Goal: Navigation & Orientation: Find specific page/section

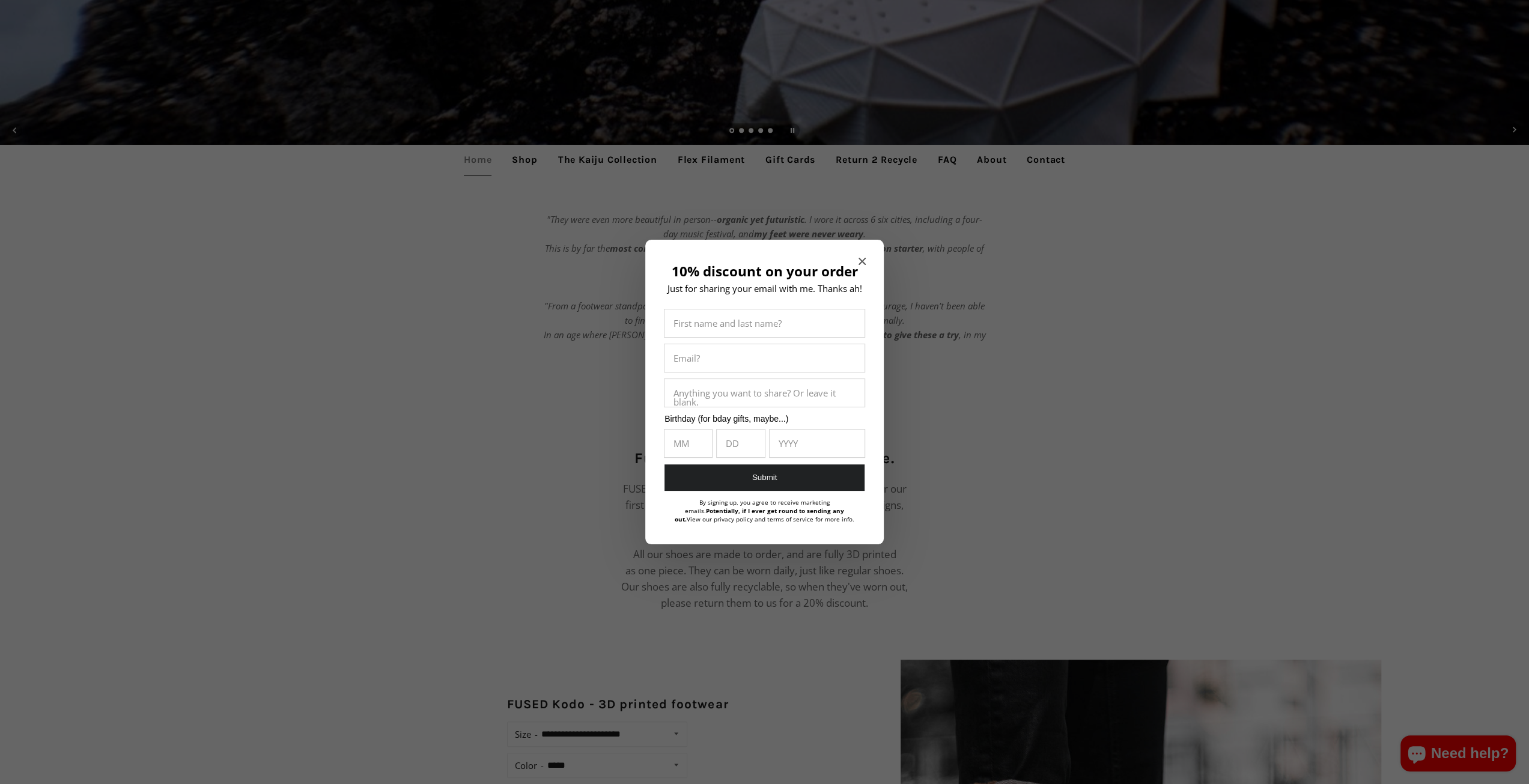
scroll to position [721, 0]
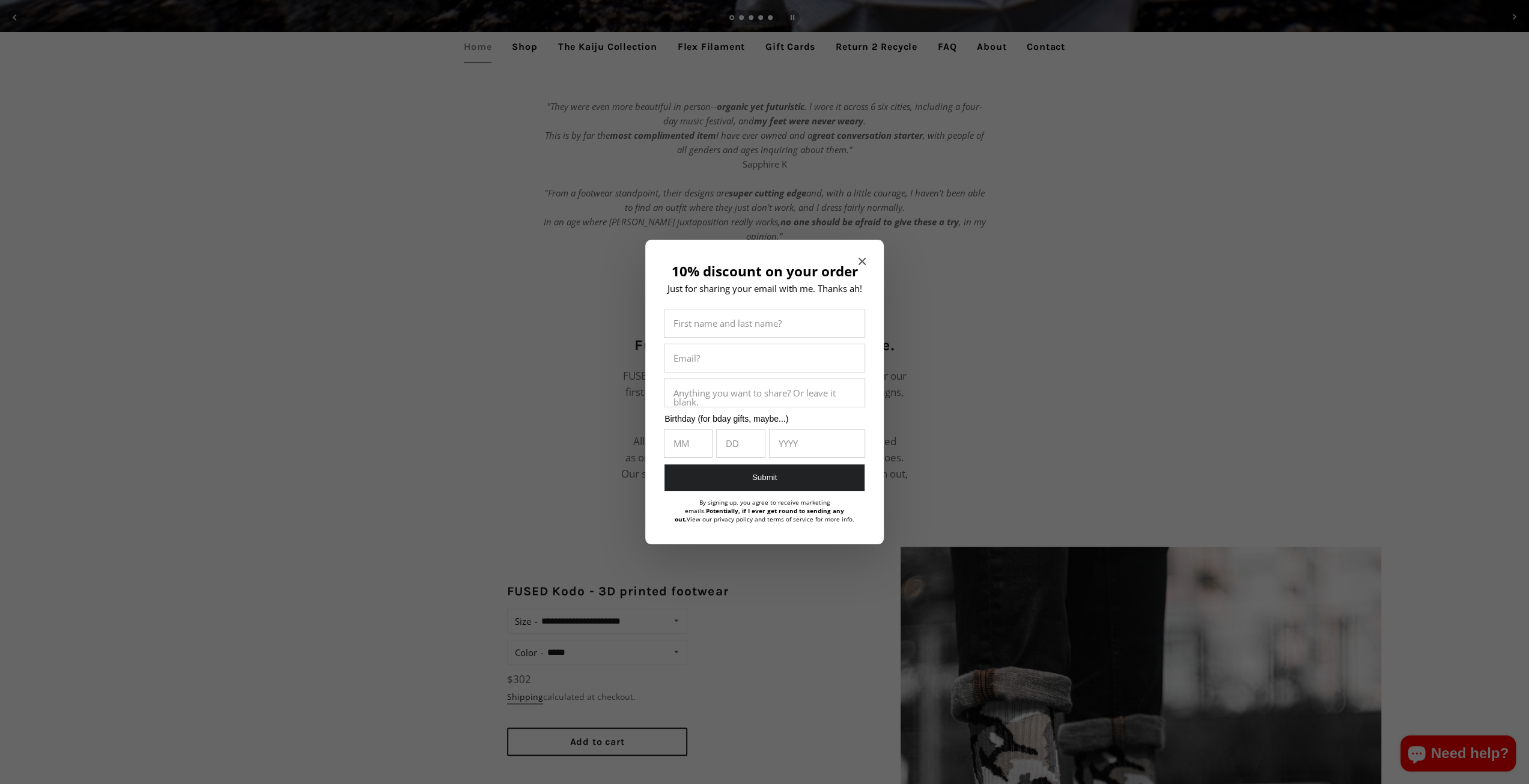
click at [861, 259] on icon "Close modal" at bounding box center [862, 261] width 8 height 8
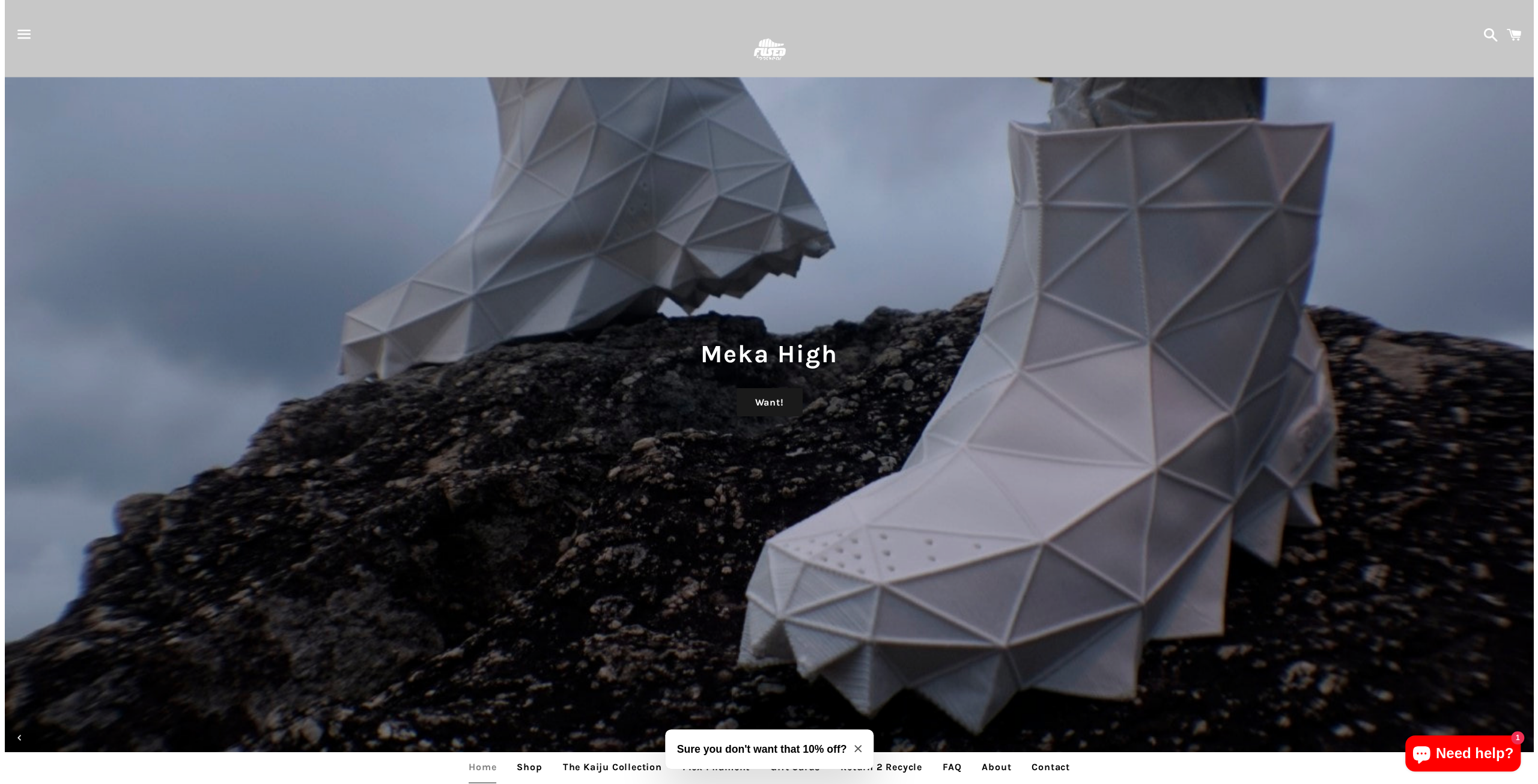
scroll to position [0, 0]
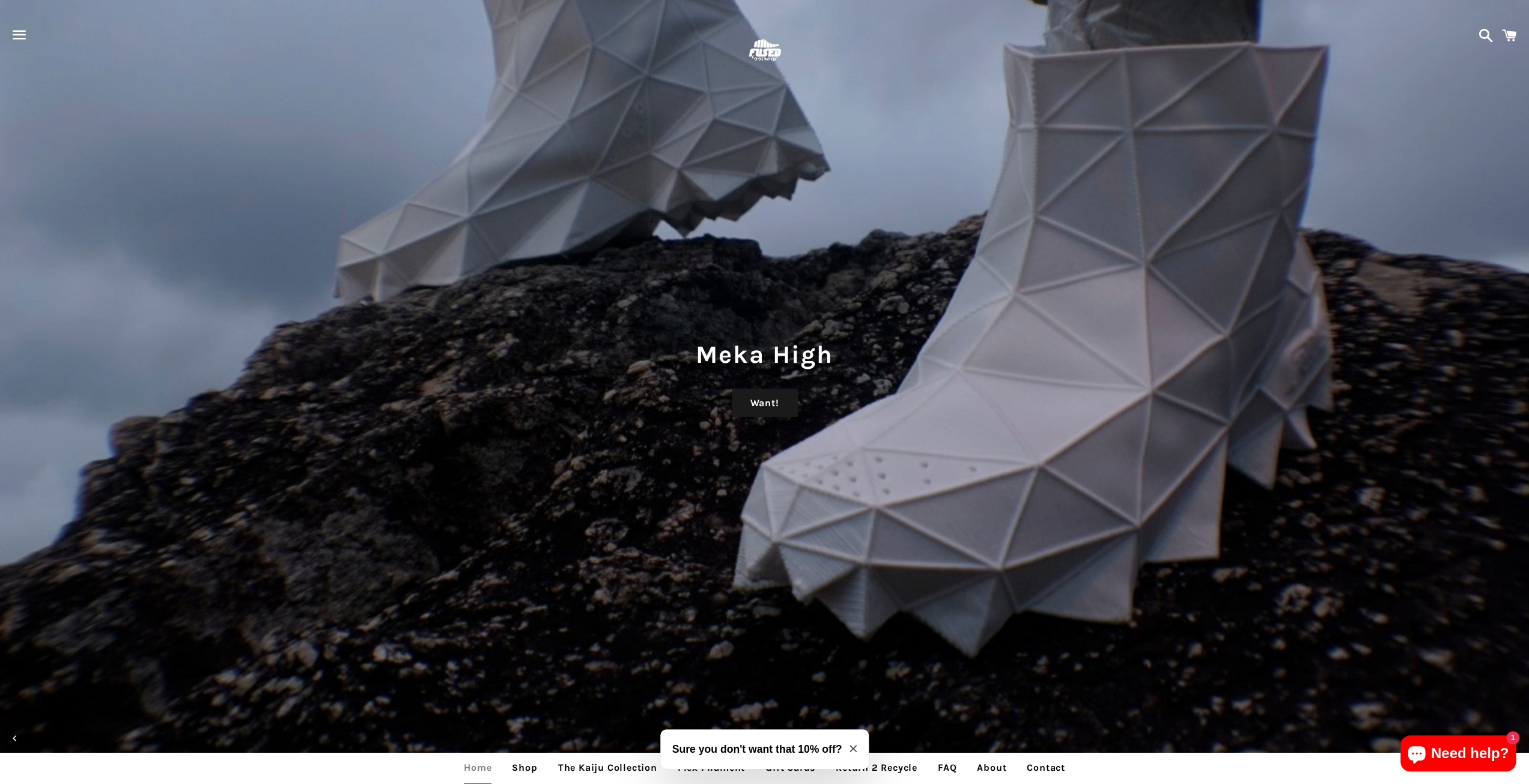
click at [27, 32] on span "button" at bounding box center [20, 35] width 27 height 36
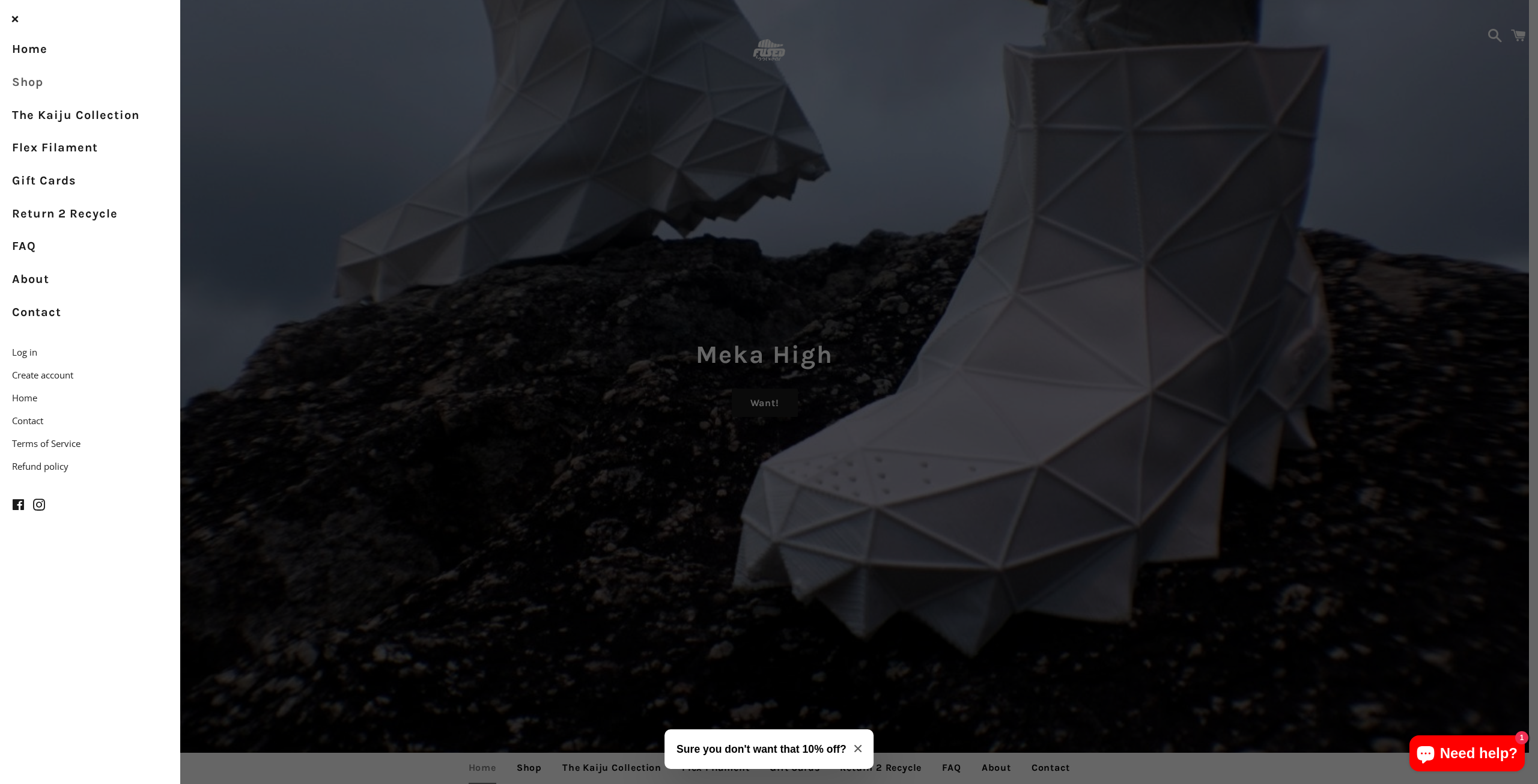
click at [47, 84] on link "Shop" at bounding box center [90, 83] width 180 height 33
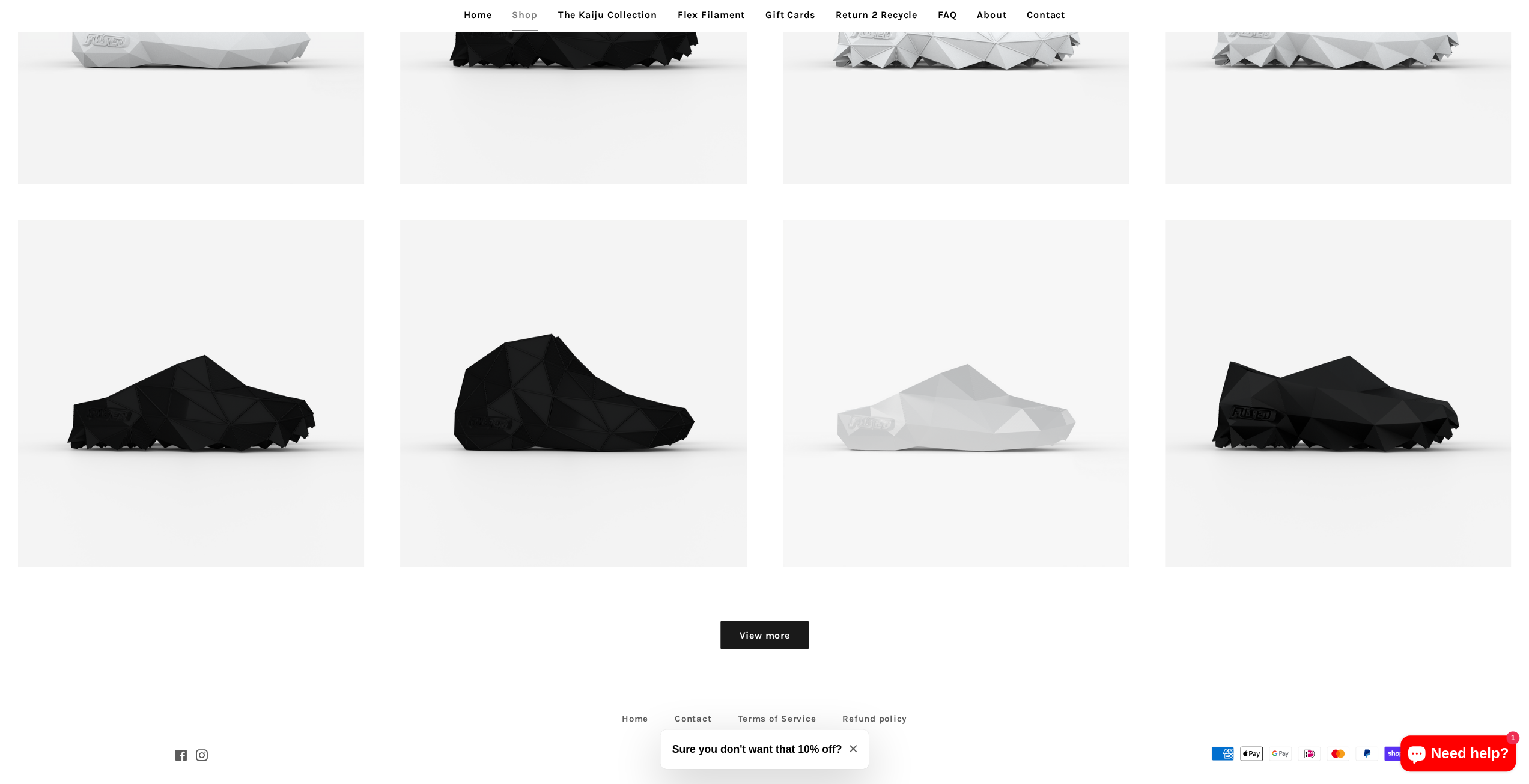
scroll to position [2102, 0]
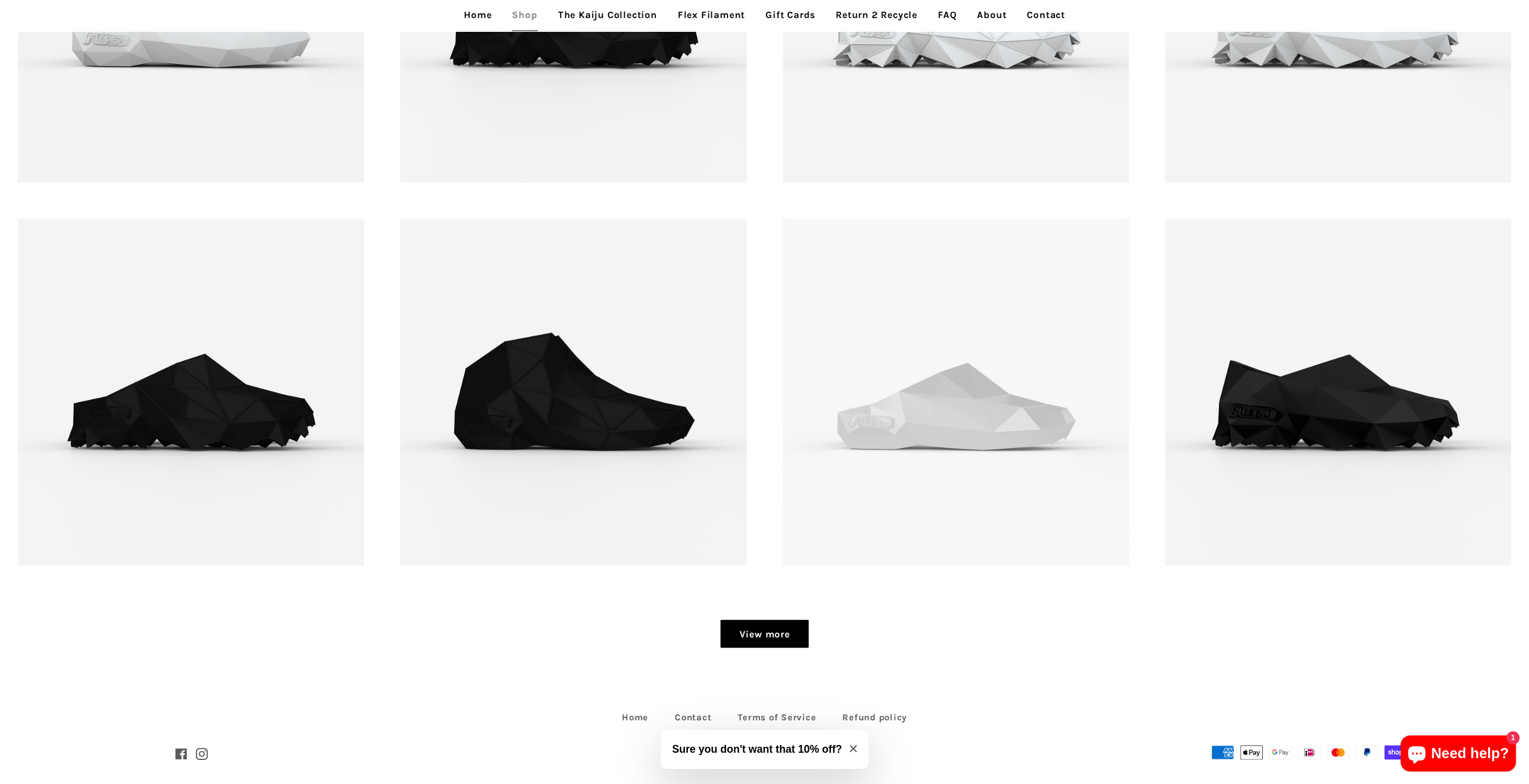
click at [792, 633] on link "View more" at bounding box center [764, 633] width 88 height 29
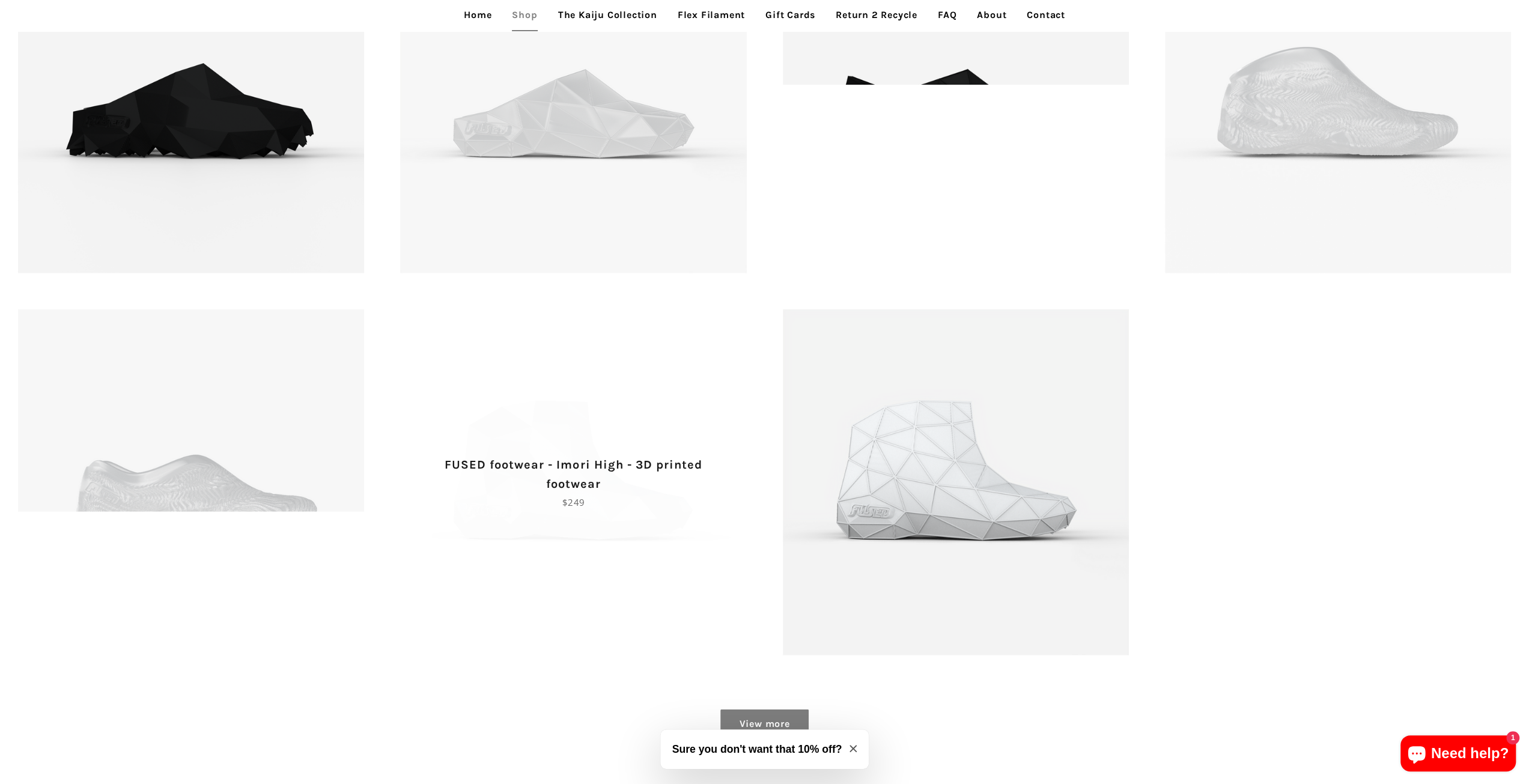
scroll to position [2823, 0]
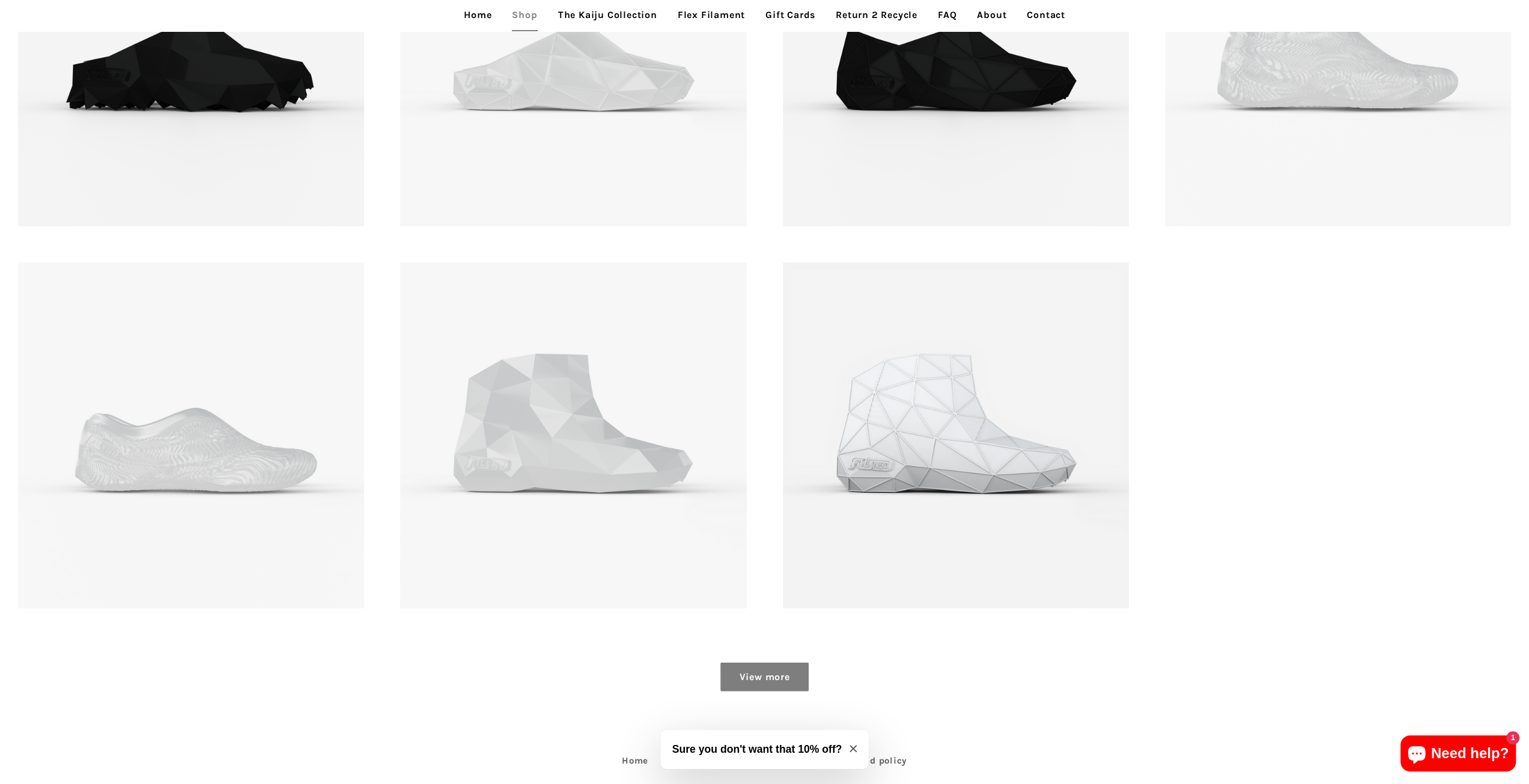
click at [766, 668] on link "View more" at bounding box center [764, 677] width 88 height 29
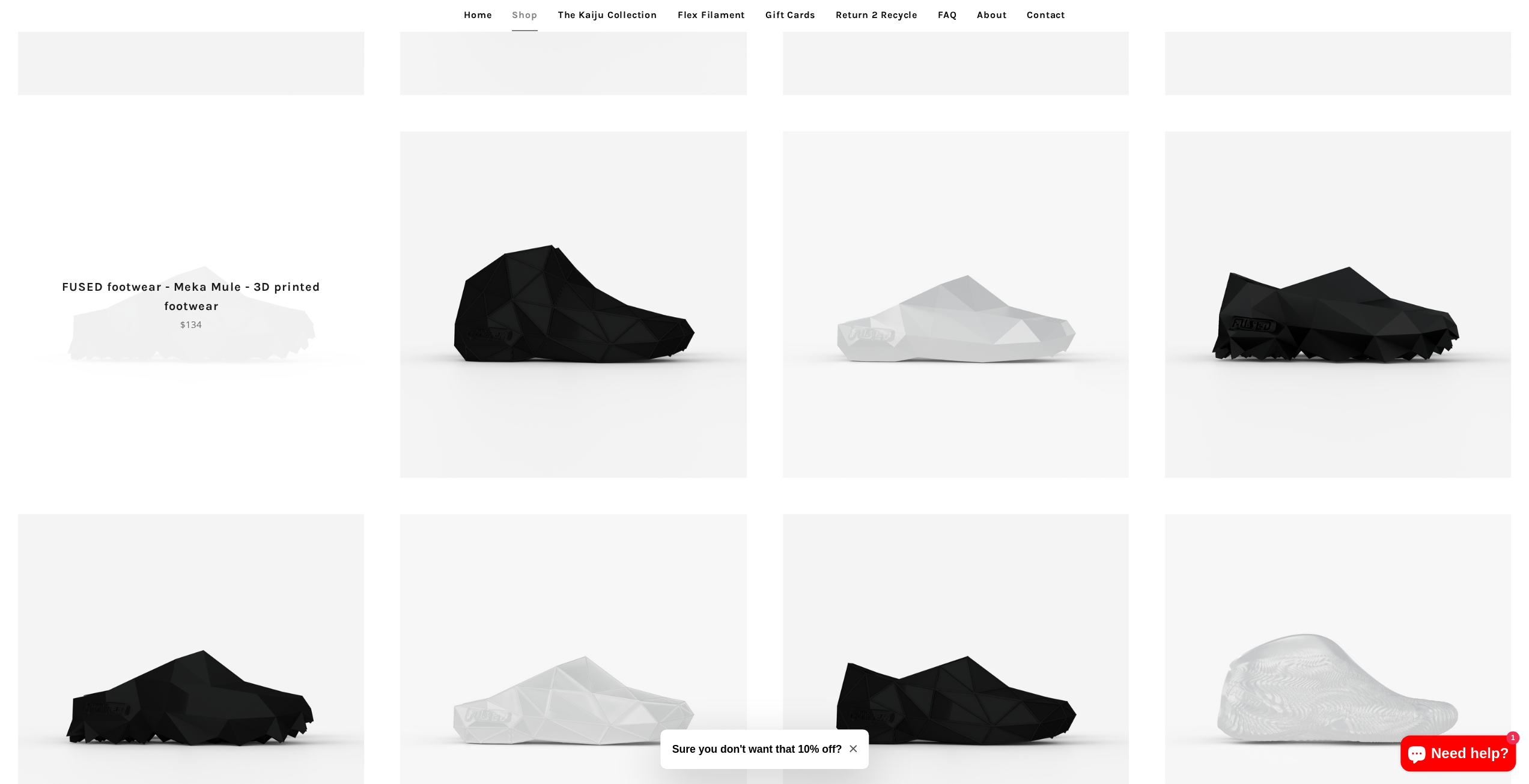
scroll to position [2102, 0]
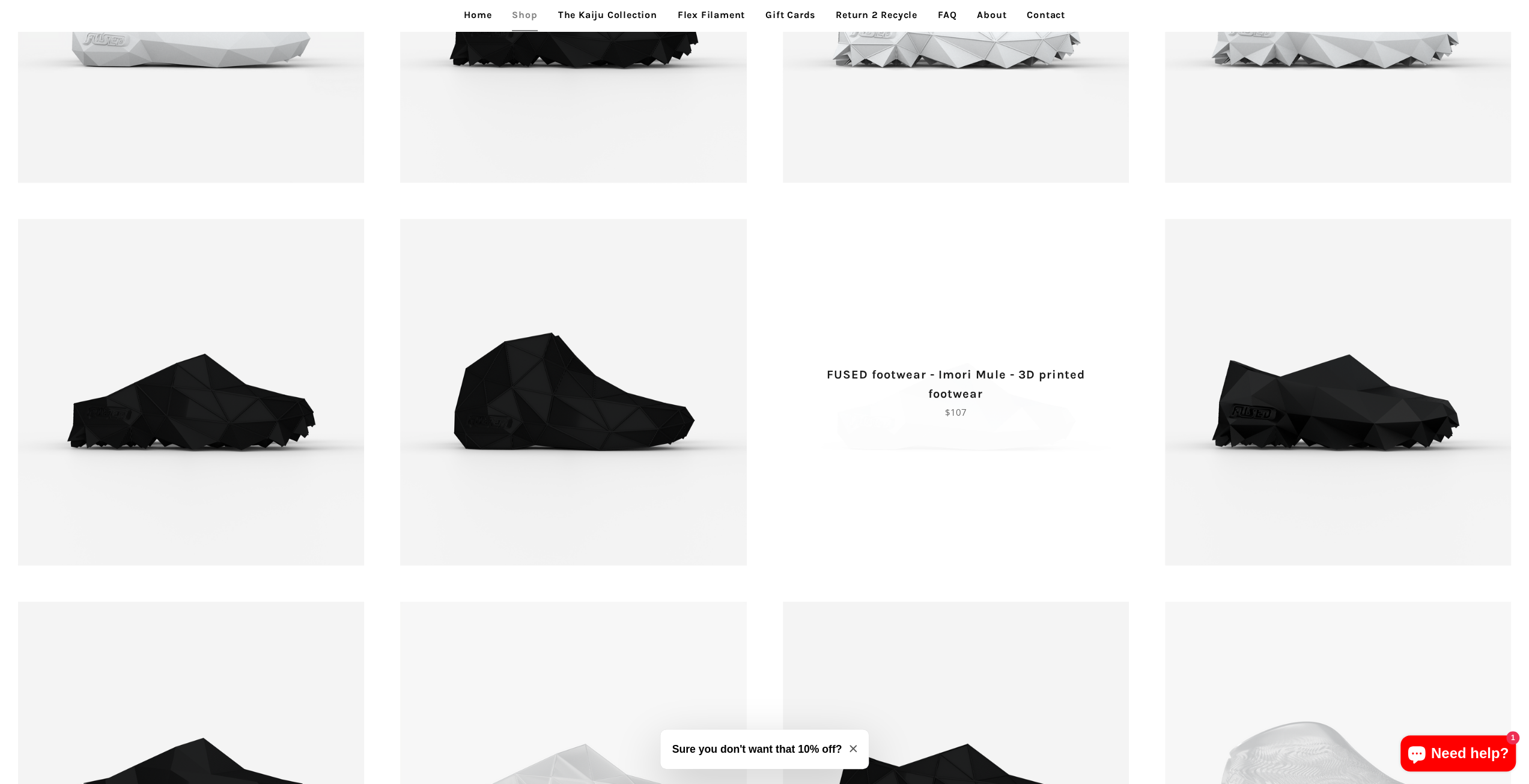
click at [914, 376] on p "FUSED footwear - Imori Mule - 3D printed footwear" at bounding box center [956, 384] width 304 height 38
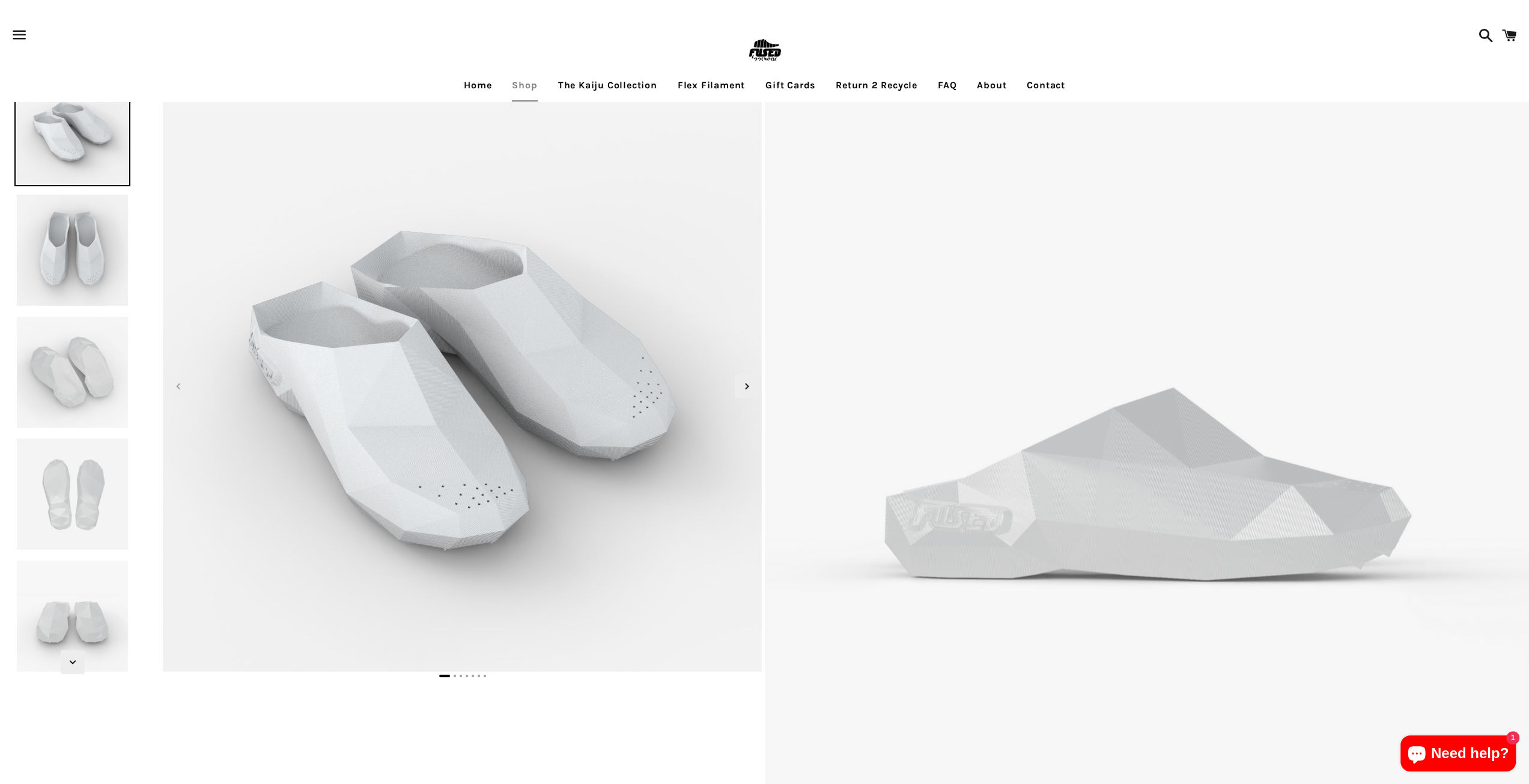
click at [70, 243] on img at bounding box center [72, 250] width 116 height 116
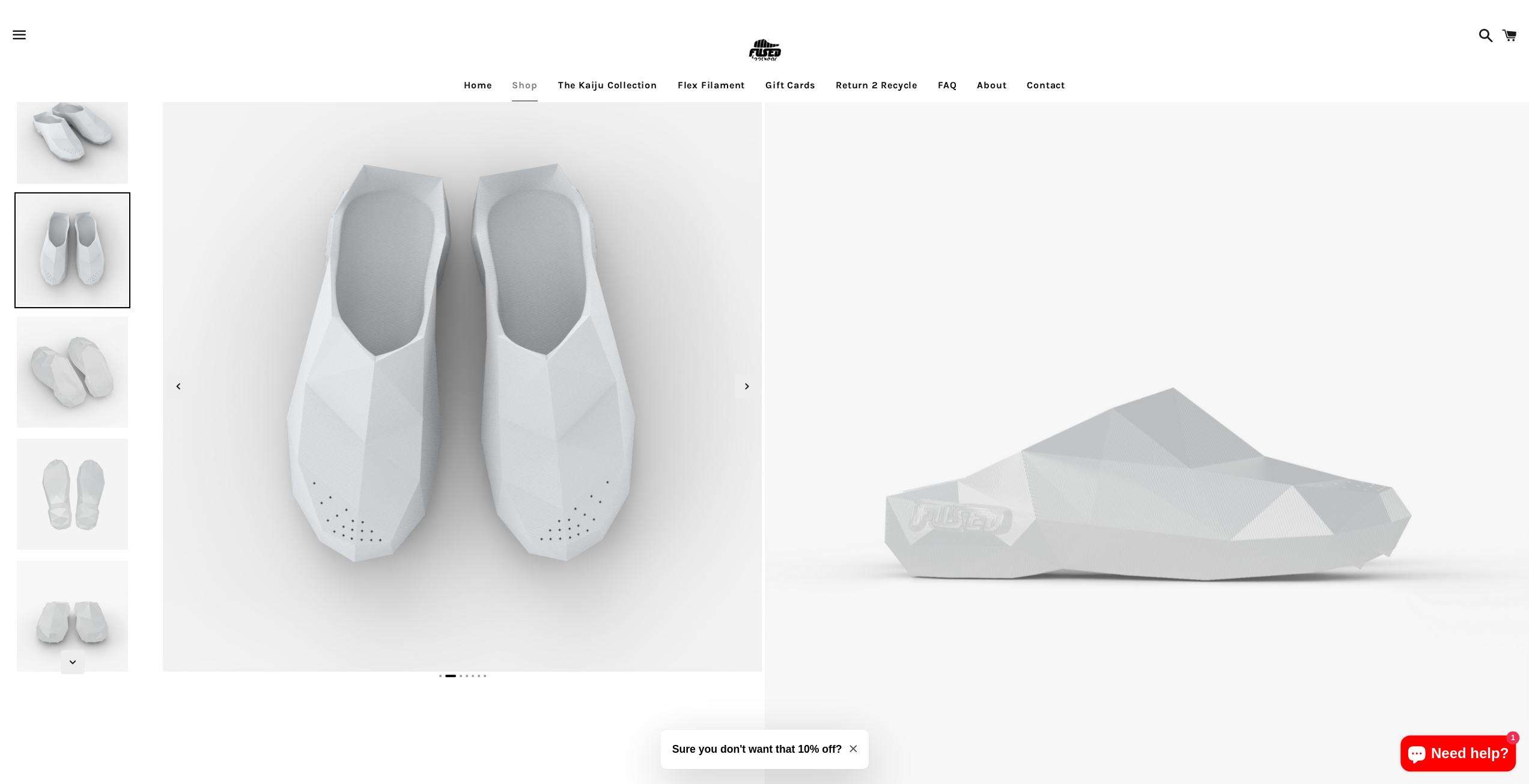
click at [62, 357] on img at bounding box center [72, 371] width 116 height 116
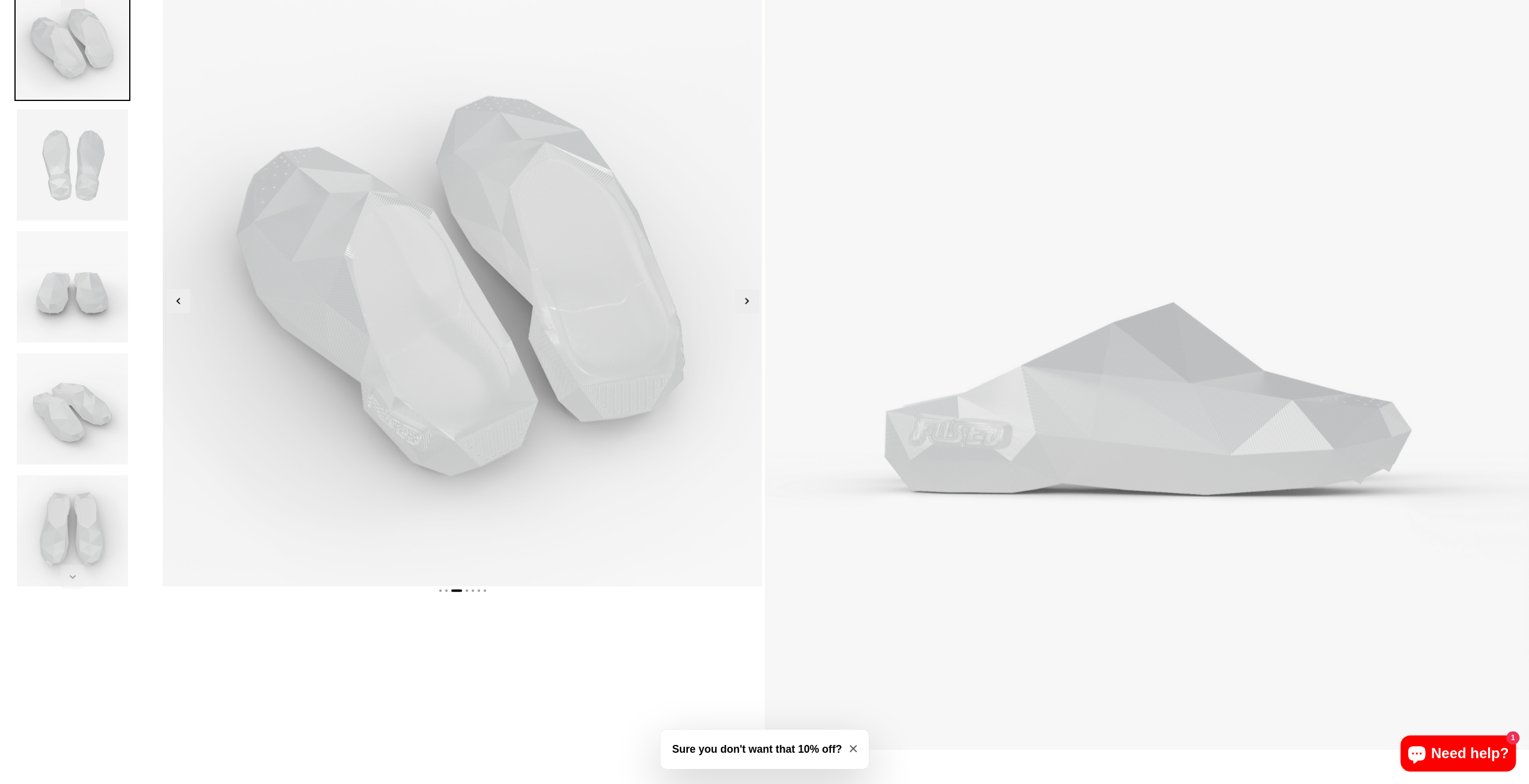
scroll to position [120, 0]
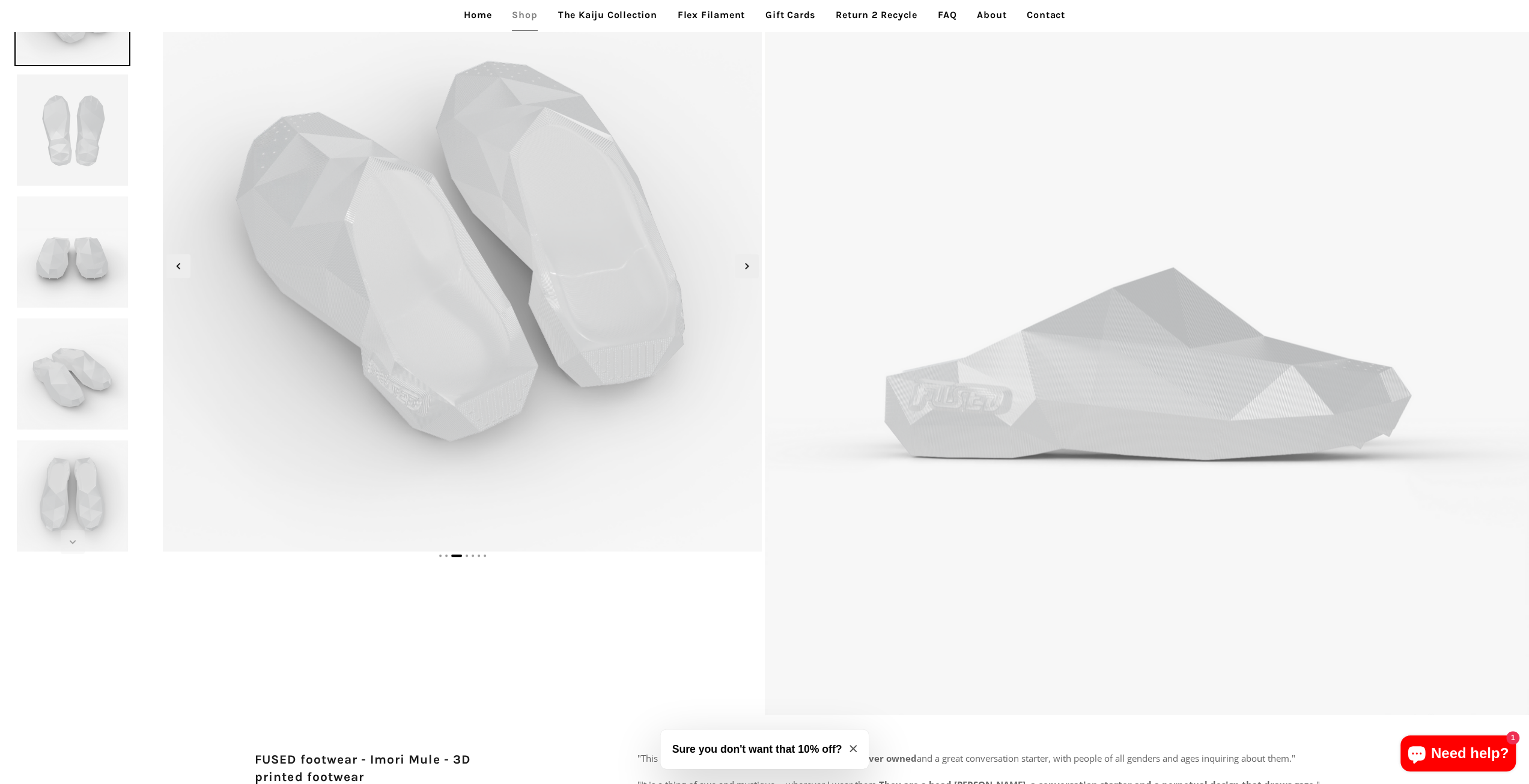
click at [122, 473] on img at bounding box center [72, 495] width 116 height 116
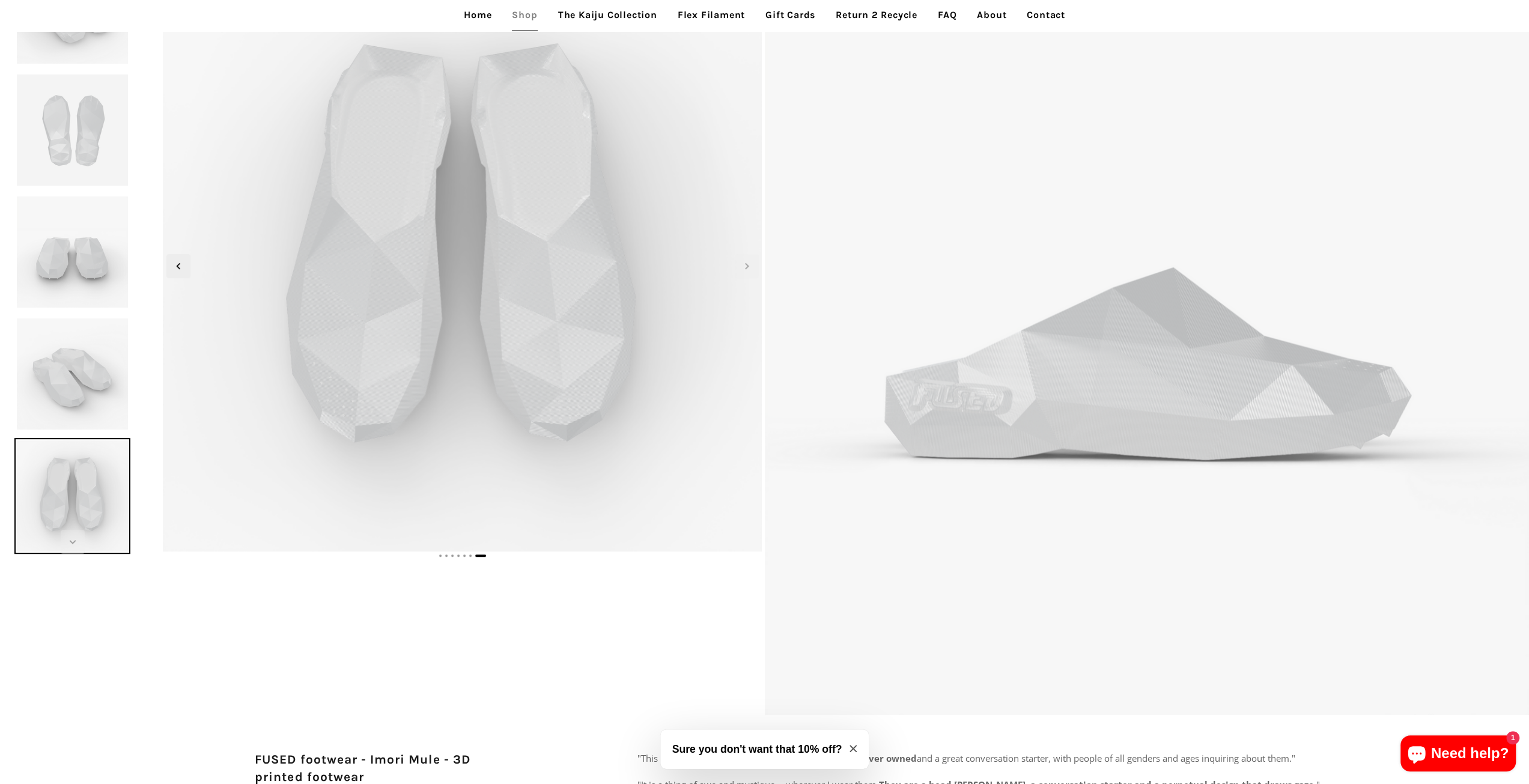
click at [612, 14] on link "The Kaiju Collection" at bounding box center [607, 15] width 117 height 30
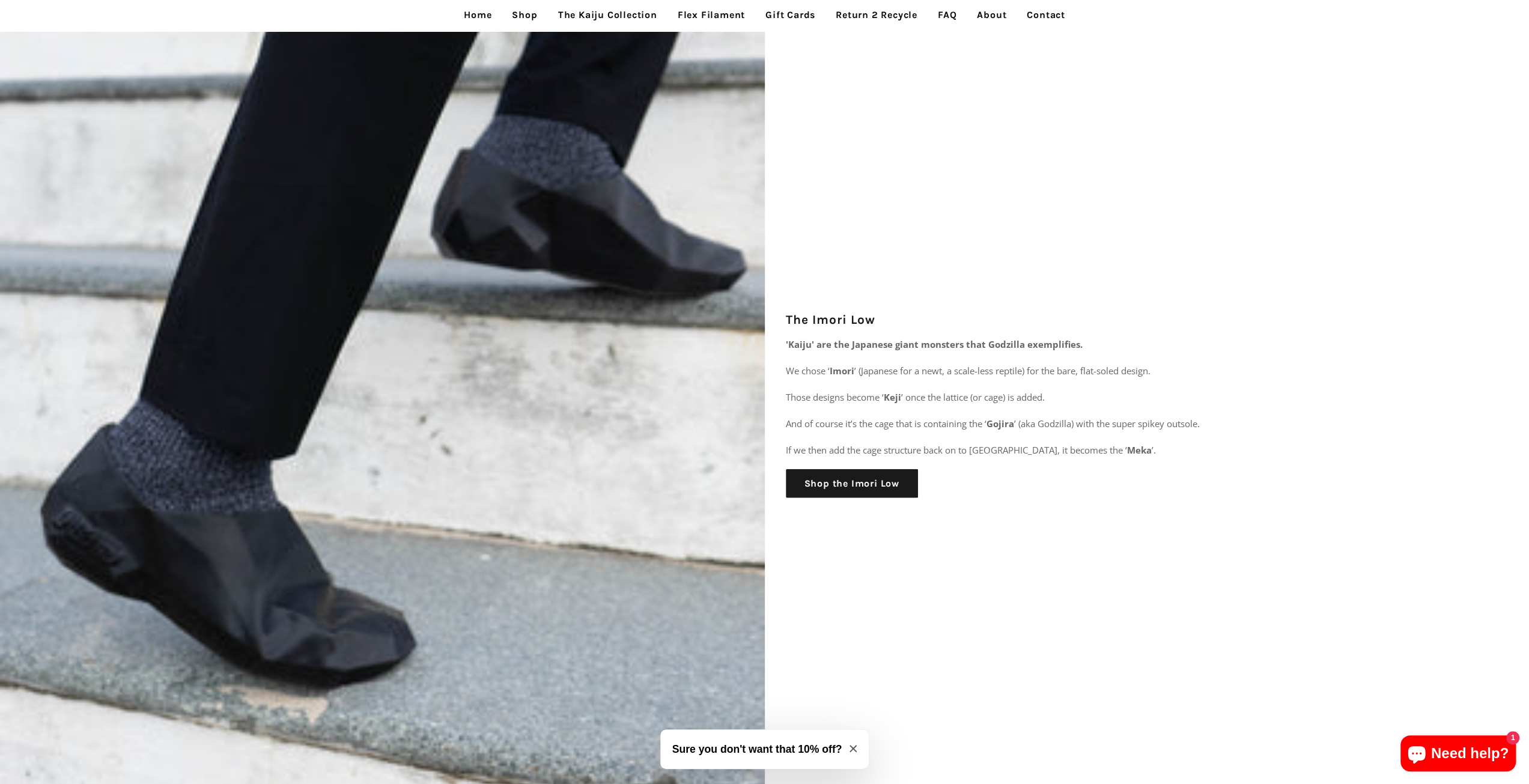
scroll to position [2643, 0]
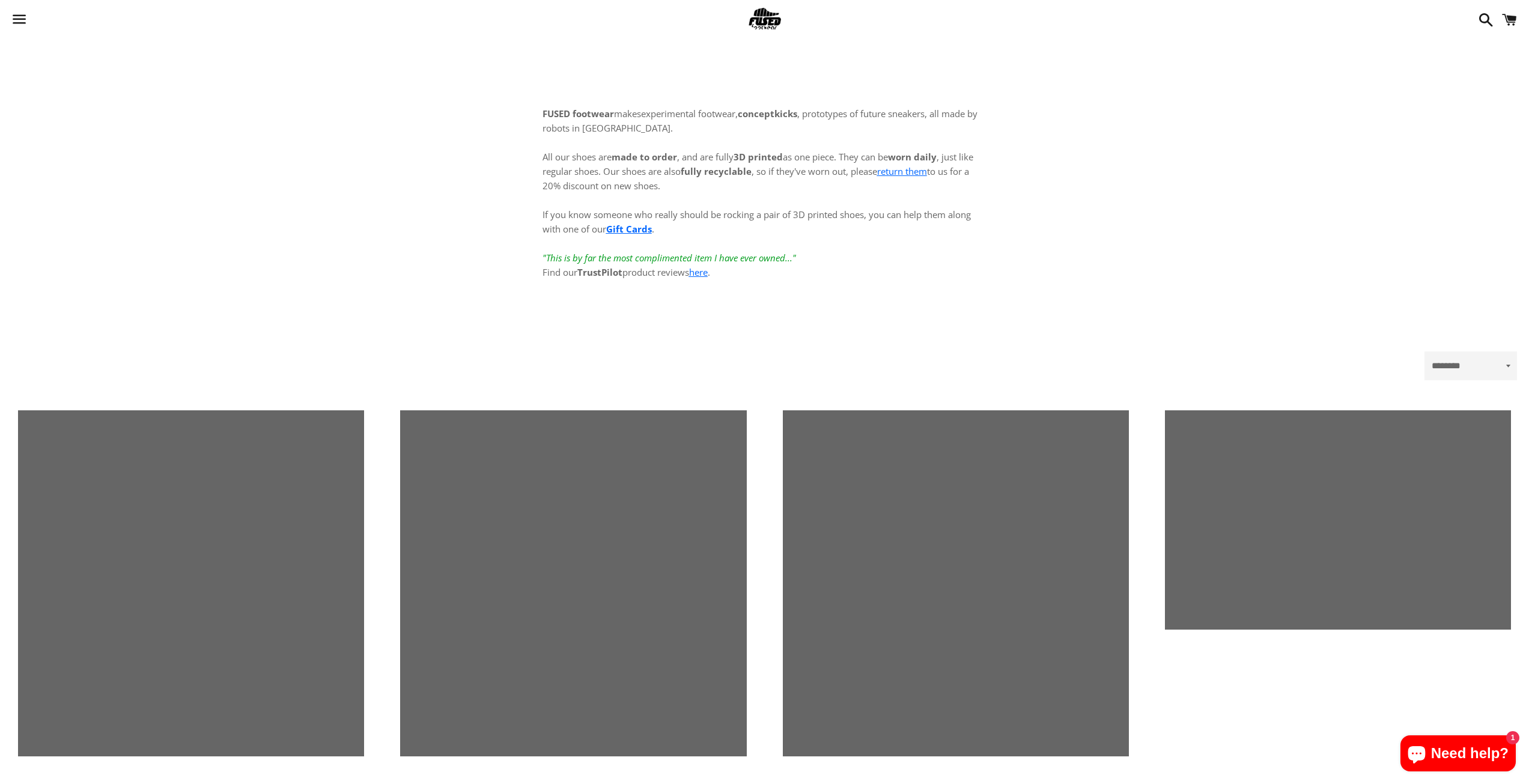
scroll to position [2102, 0]
